Goal: Task Accomplishment & Management: Use online tool/utility

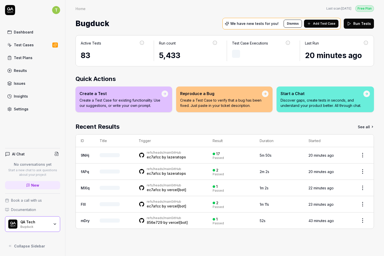
click at [28, 34] on div "Dashboard" at bounding box center [23, 31] width 19 height 5
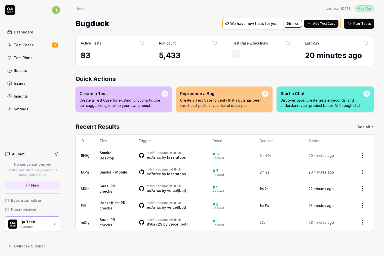
click at [27, 46] on div "Test Cases" at bounding box center [24, 44] width 20 height 5
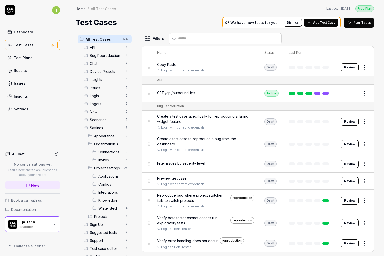
click at [56, 12] on html "T Dashboard Test Cases Test Plans Results Issues Insights Settings AI Chat No c…" at bounding box center [192, 128] width 384 height 256
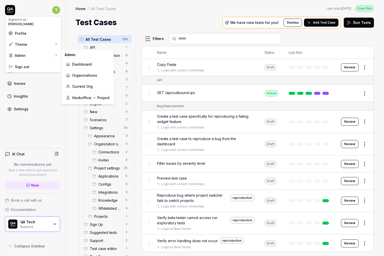
click at [83, 76] on link "Organizations" at bounding box center [88, 75] width 44 height 11
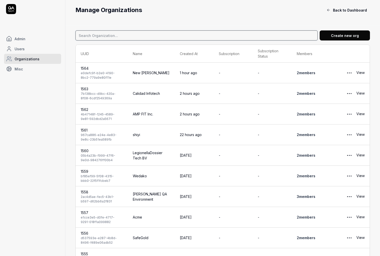
click at [110, 36] on input at bounding box center [197, 35] width 242 height 10
type input "skolon"
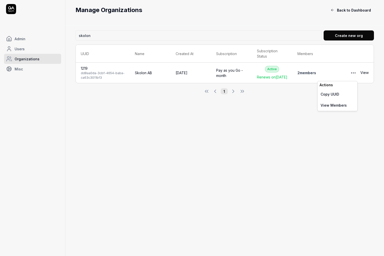
click at [356, 73] on html "Admin Users Organizations Misc Manage Organizations Back to Dashboard skolon Cr…" at bounding box center [192, 128] width 384 height 256
click at [361, 75] on html "Admin Users Organizations Misc Manage Organizations Back to Dashboard skolon Cr…" at bounding box center [192, 128] width 384 height 256
click at [364, 76] on link "View" at bounding box center [365, 73] width 8 height 10
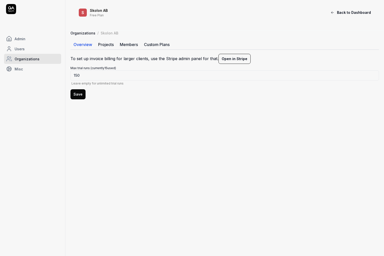
click at [121, 45] on link "Members" at bounding box center [129, 45] width 24 height 10
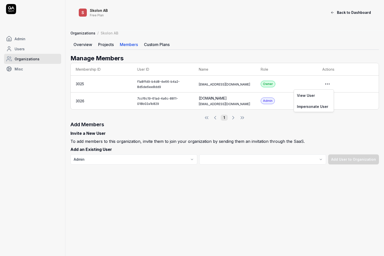
click at [333, 85] on html "Admin Users Organizations Misc S Skolon AB Free Plan Back to Dashboard Organiza…" at bounding box center [192, 128] width 384 height 256
click at [311, 107] on link "Impersonate User" at bounding box center [314, 106] width 40 height 11
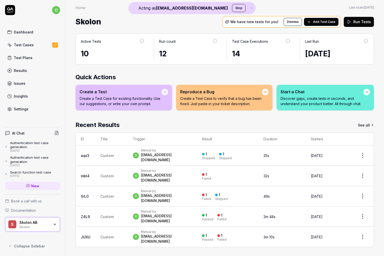
click at [35, 45] on link "Test Cases" at bounding box center [32, 45] width 55 height 10
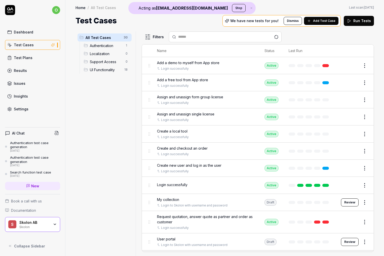
click at [27, 69] on link "Results" at bounding box center [32, 71] width 55 height 10
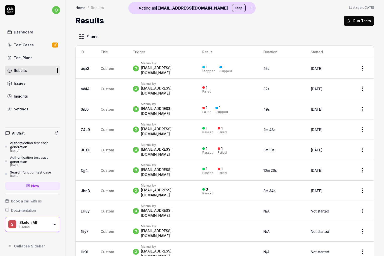
click at [232, 10] on button "Stop" at bounding box center [239, 8] width 14 height 8
